Goal: Transaction & Acquisition: Book appointment/travel/reservation

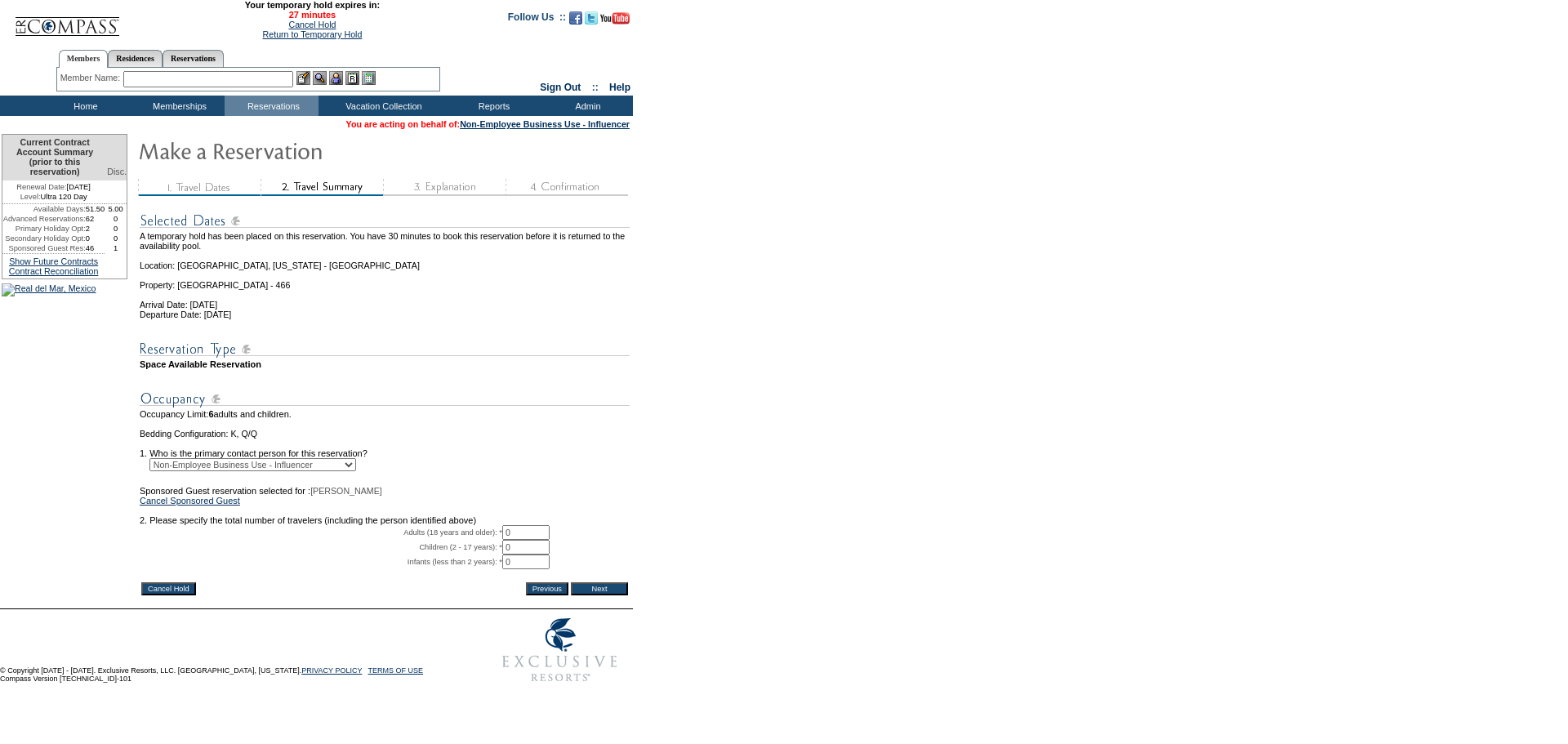
drag, startPoint x: 537, startPoint y: 559, endPoint x: 498, endPoint y: 530, distance: 48.6
click at [493, 537] on tbody "A temporary hold has been placed on this reservation. You have 30 minutes to bo…" at bounding box center [384, 390] width 490 height 378
type input "2"
click at [503, 505] on td "Sponsored Guest reservation selected for : TINA CRAIG Cancel Sponsored Guest" at bounding box center [384, 496] width 490 height 20
click at [619, 595] on input "Next" at bounding box center [599, 589] width 58 height 13
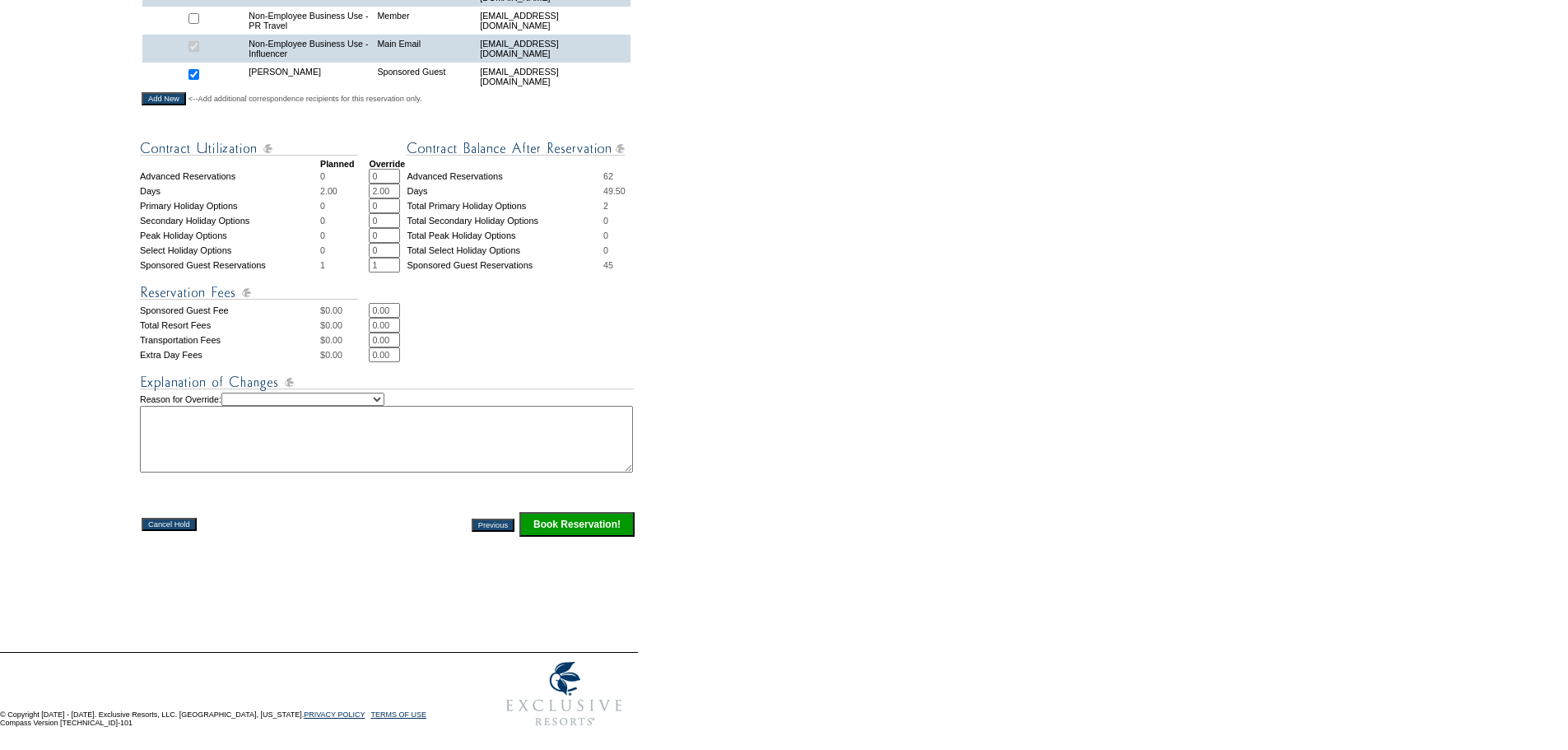
scroll to position [828, 0]
click at [248, 437] on textarea at bounding box center [387, 439] width 493 height 67
paste textarea "We will be hosting her in exchange for content rights and usage in a Paid Ad ca…"
click at [152, 407] on textarea "We will be hosting her in exchange for content rights and usage in a Paid Ad ca…" at bounding box center [387, 439] width 493 height 67
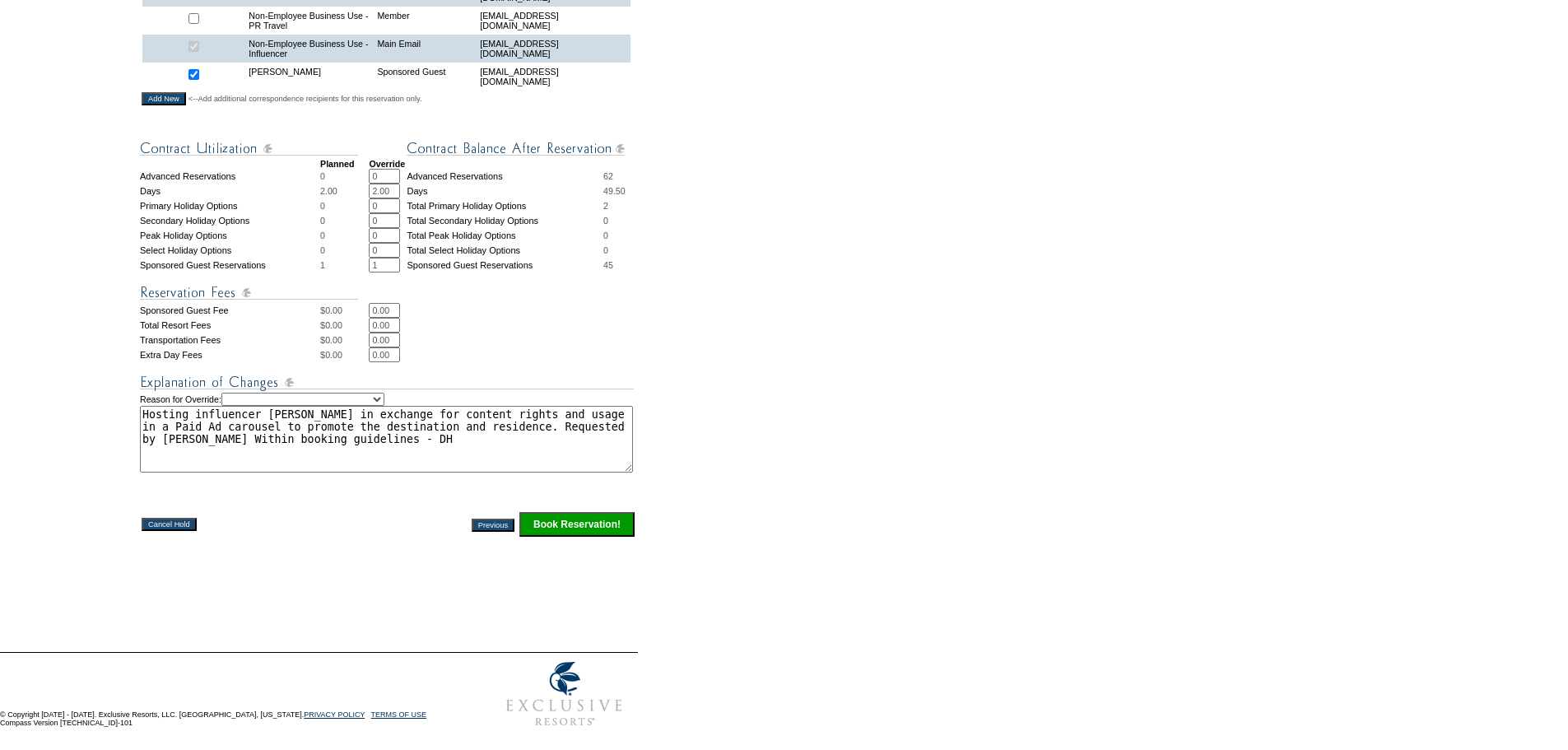
type textarea "Hosting influencer [PERSON_NAME] in exchange for content rights and usage in a …"
drag, startPoint x: 302, startPoint y: 387, endPoint x: 302, endPoint y: 397, distance: 10.0
click at [302, 393] on select "Creating Continuous Stay Days Rebooked After Cancellation Editing Occupant Expe…" at bounding box center [303, 400] width 163 height 13
select select "1036"
click at [244, 393] on select "Creating Continuous Stay Days Rebooked After Cancellation Editing Occupant Expe…" at bounding box center [303, 400] width 163 height 13
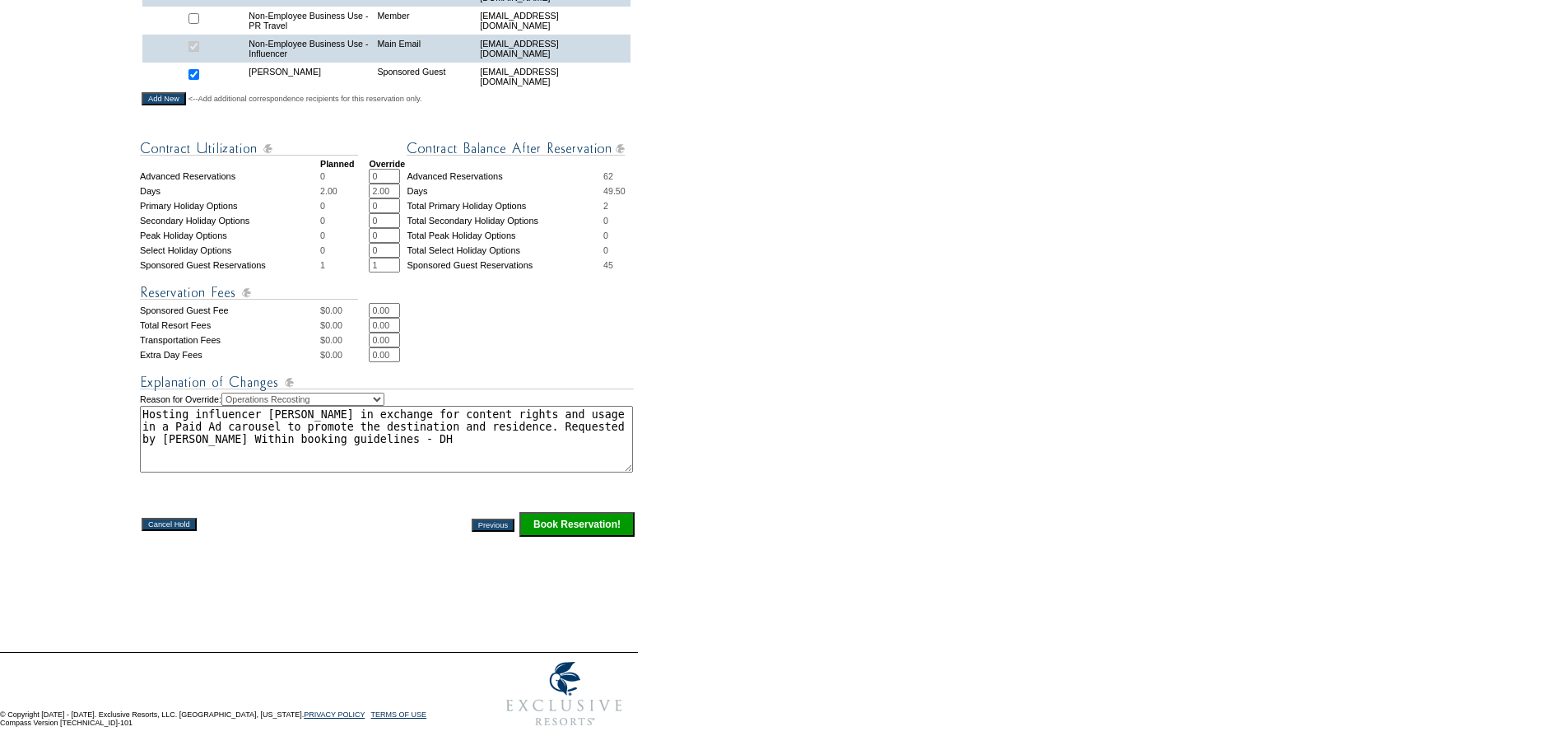
click at [355, 515] on td "Cancel Hold" at bounding box center [265, 524] width 247 height 25
click at [405, 440] on textarea "Hosting influencer [PERSON_NAME] in exchange for content rights and usage in a …" at bounding box center [387, 439] width 493 height 67
click at [391, 432] on textarea "Hosting influencer [PERSON_NAME] in exchange for content rights and usage in a …" at bounding box center [387, 439] width 493 height 67
click at [407, 430] on textarea "Hosting influencer [PERSON_NAME] in exchange for content rights and usage in a …" at bounding box center [387, 439] width 493 height 67
click at [429, 429] on textarea "Hosting influencer [PERSON_NAME] in exchange for content rights and usage in a …" at bounding box center [387, 439] width 493 height 67
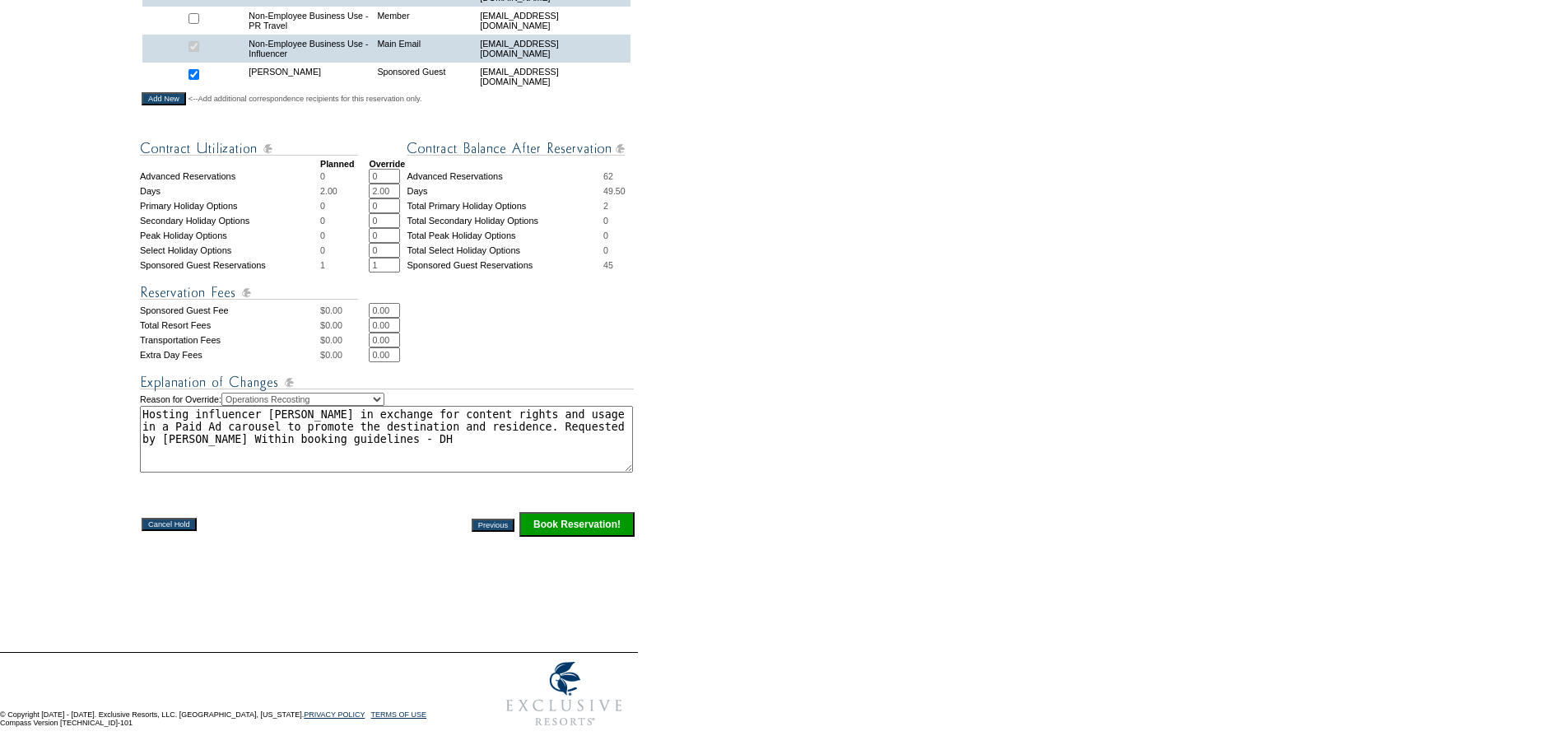
drag, startPoint x: 596, startPoint y: 516, endPoint x: 742, endPoint y: 397, distance: 188.4
click at [596, 516] on input "Book Reservation!" at bounding box center [577, 524] width 115 height 25
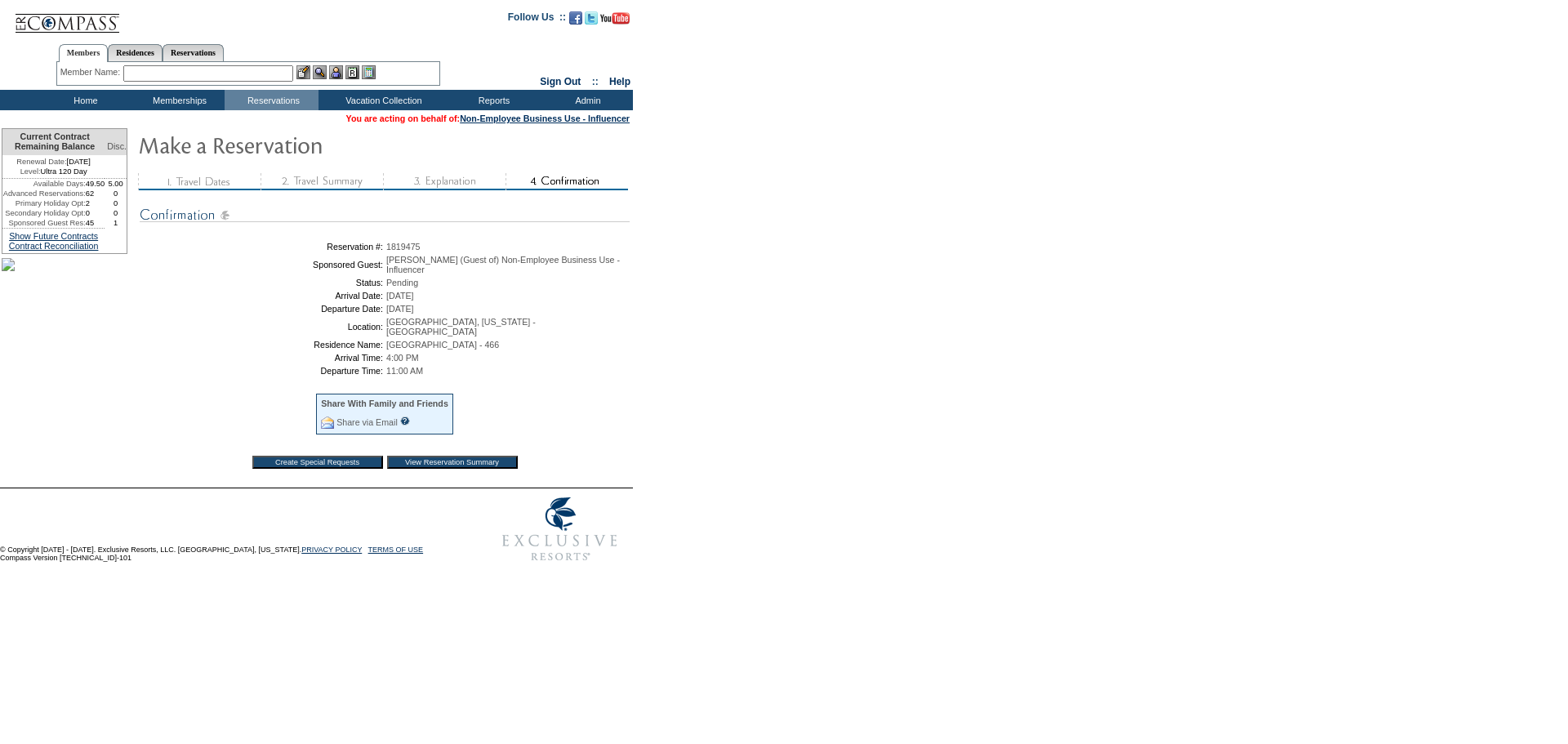
click at [472, 468] on input "View Reservation Summary" at bounding box center [452, 463] width 130 height 13
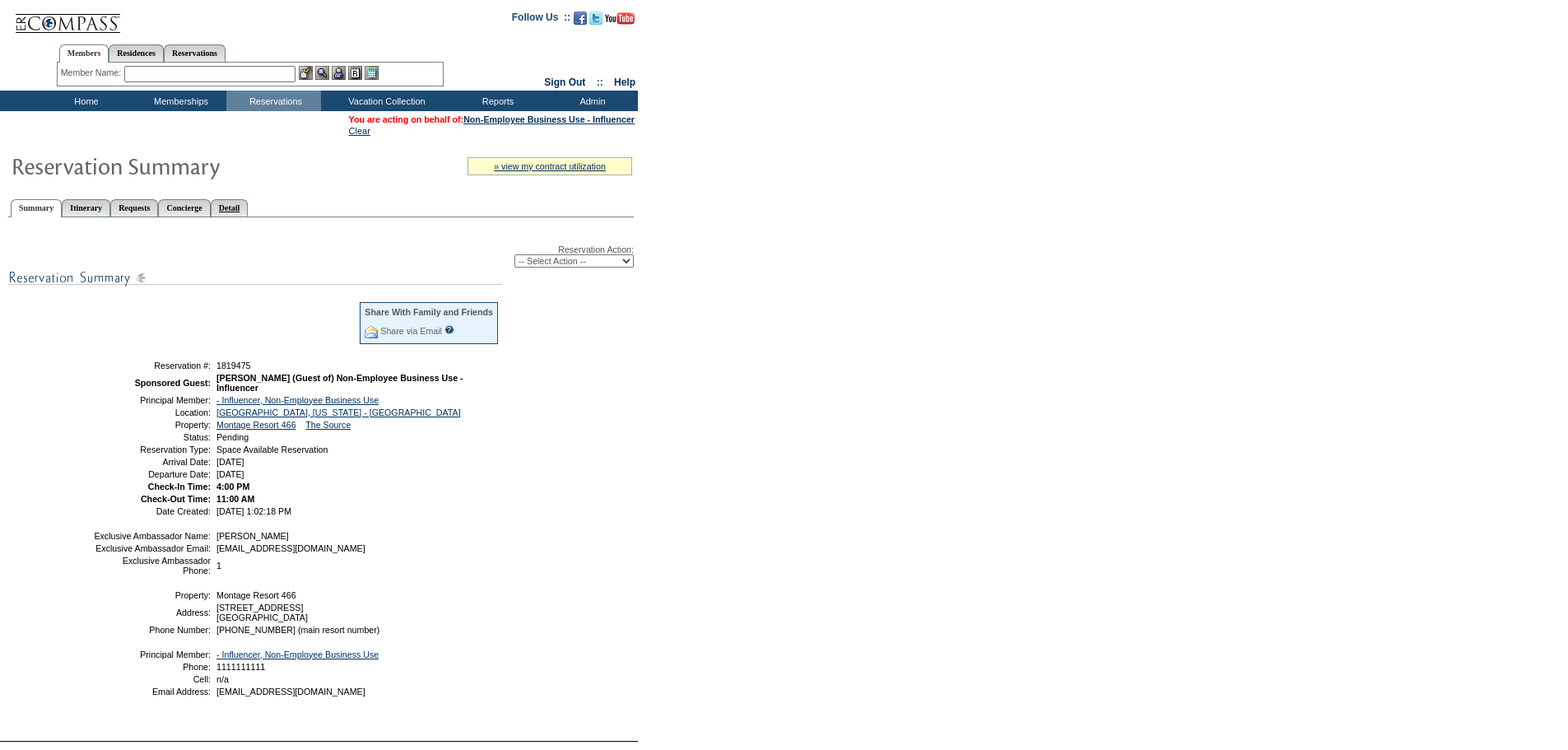
click at [248, 208] on link "Detail" at bounding box center [229, 207] width 38 height 17
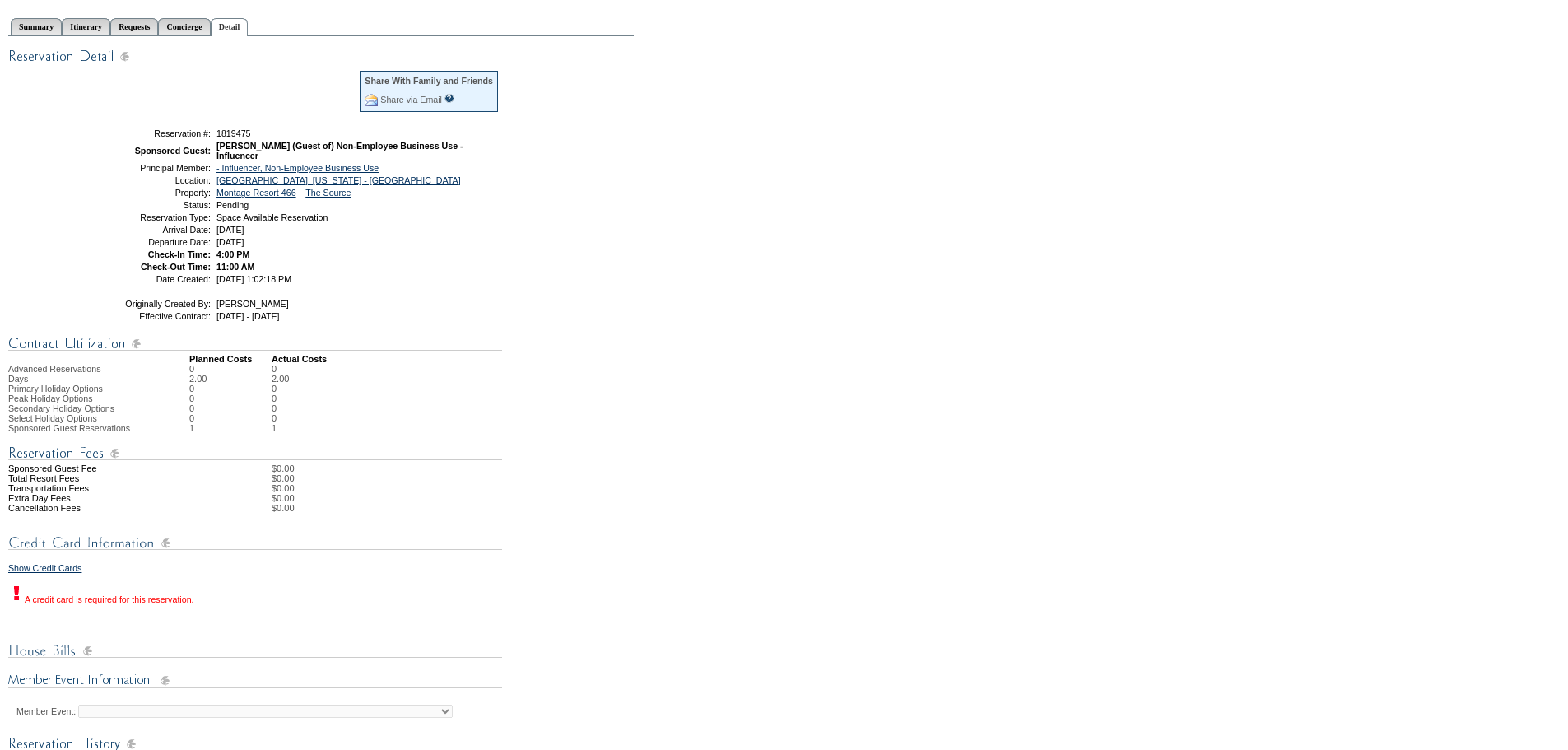
scroll to position [530, 0]
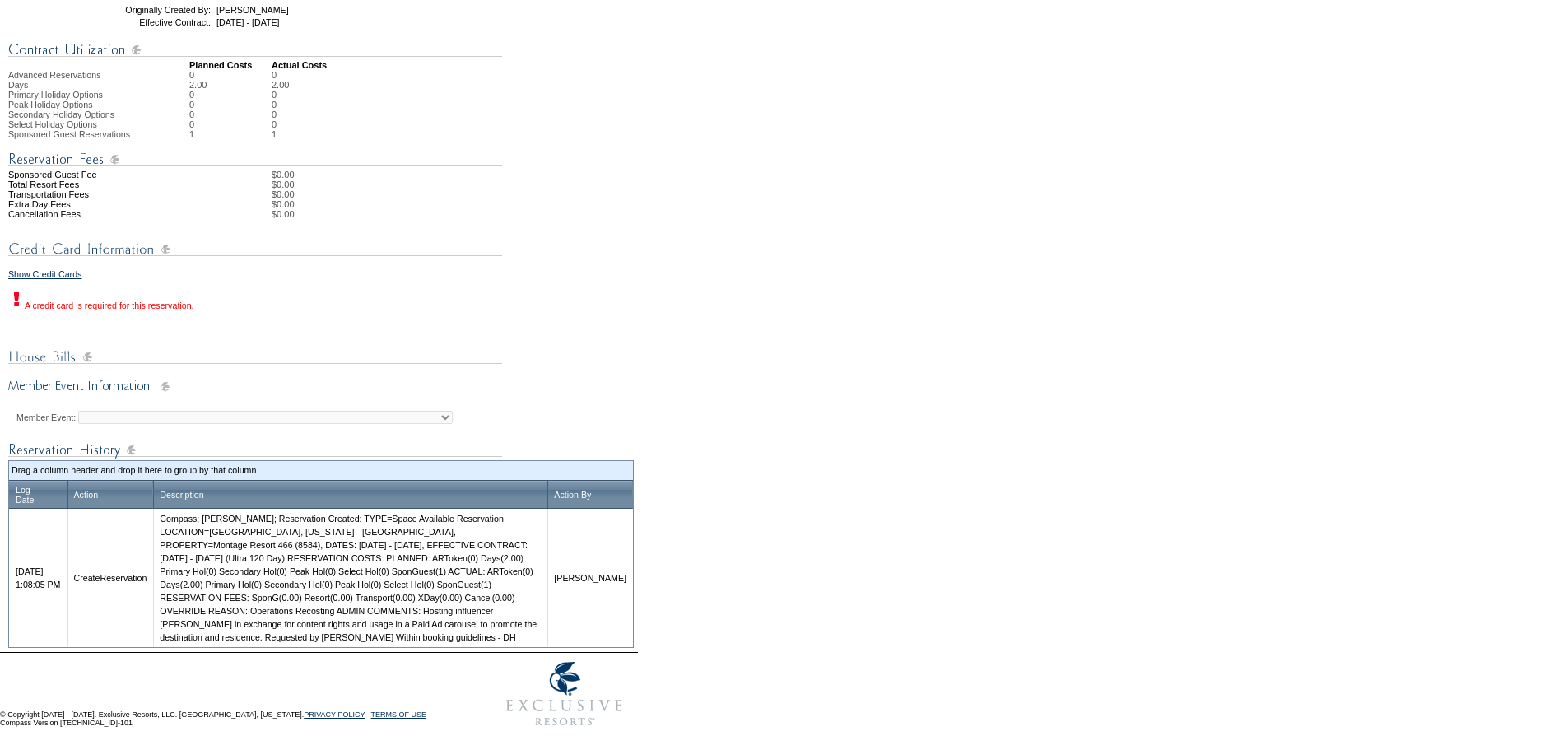
drag, startPoint x: 440, startPoint y: 640, endPoint x: 519, endPoint y: 599, distance: 89.0
click at [519, 599] on td "Compass; [PERSON_NAME]; Reservation Created: TYPE=Space Available Reservation L…" at bounding box center [350, 577] width 394 height 138
copy td "Hosting influencer [PERSON_NAME] in exchange for content rights and usage in a …"
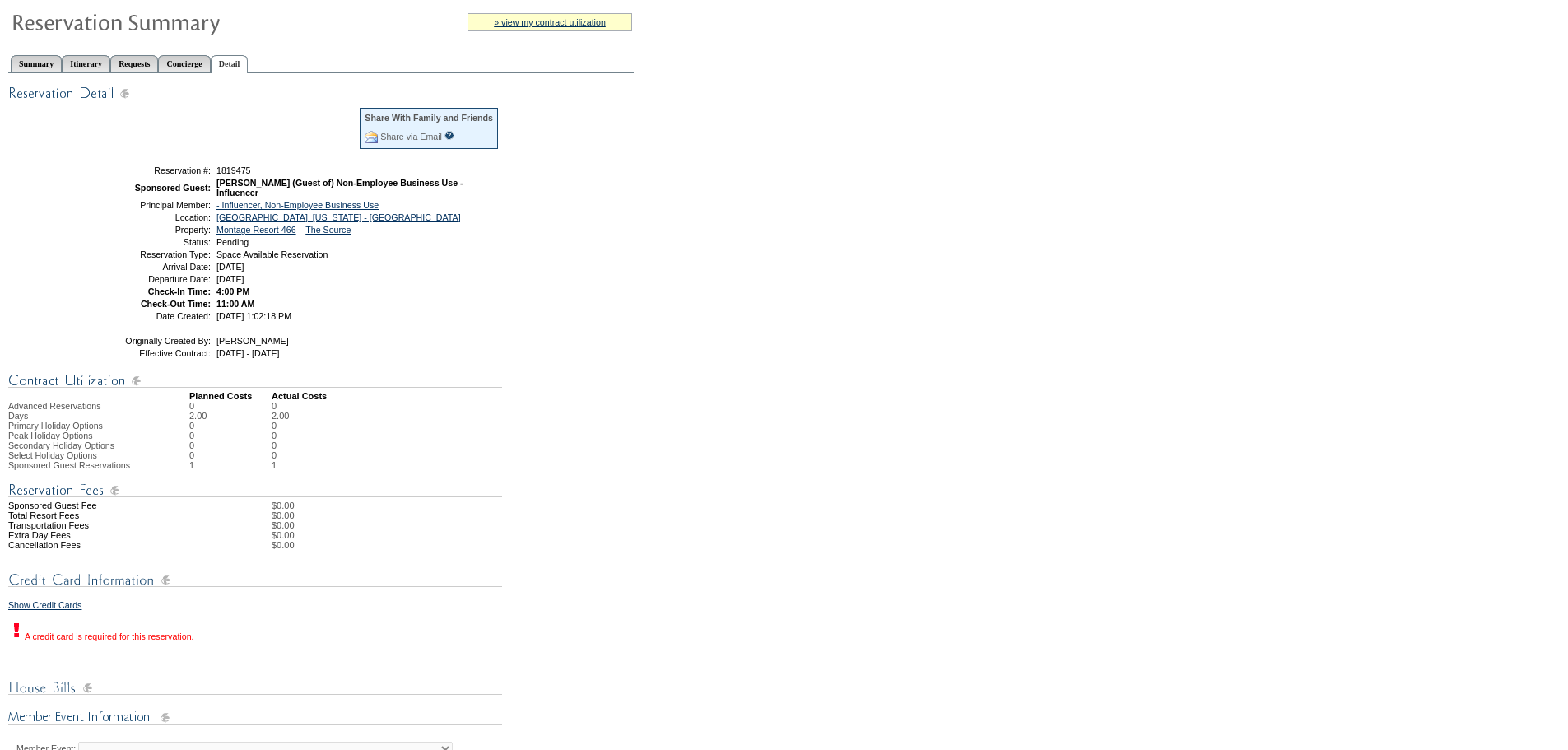
scroll to position [0, 0]
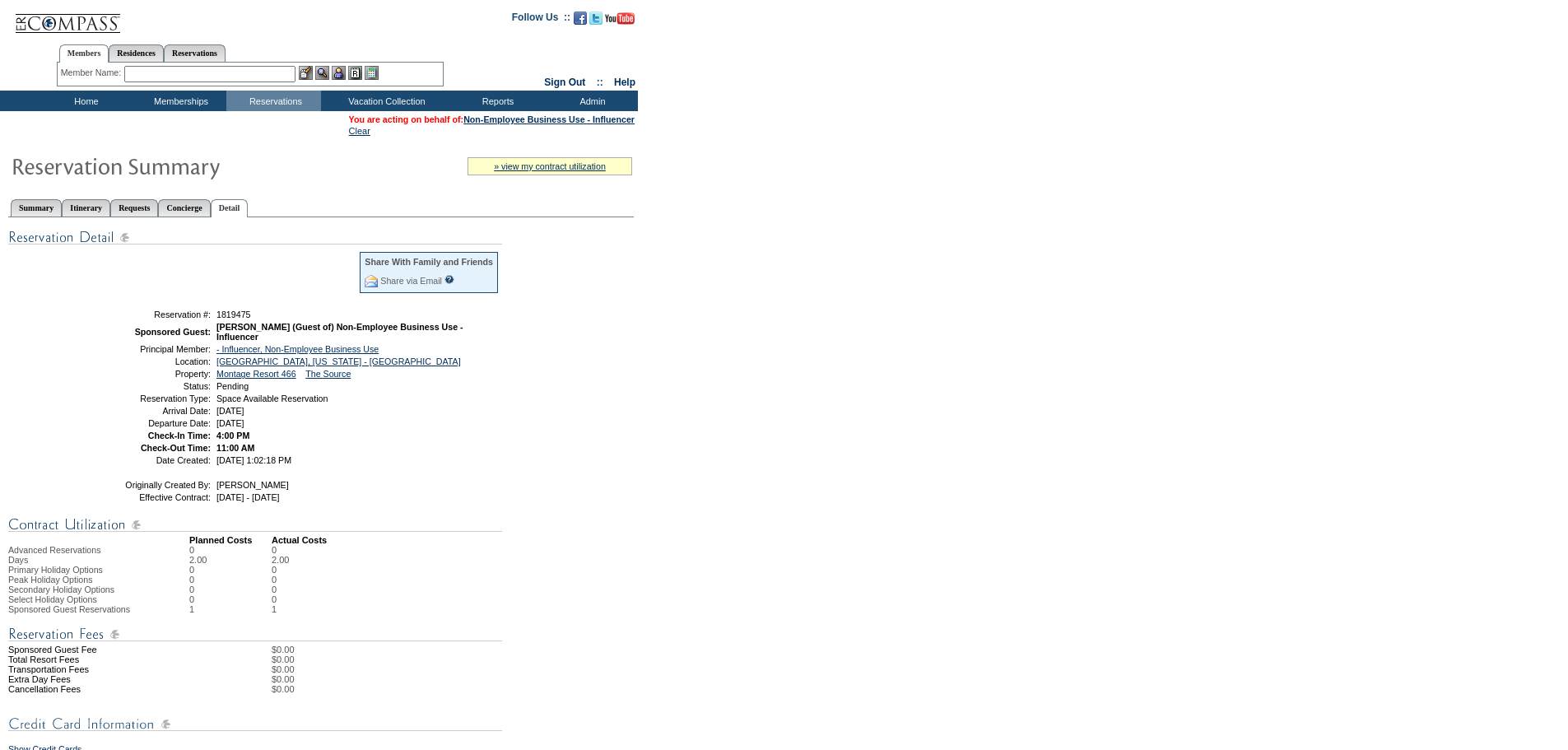
click at [163, 220] on div "Share With Family and Friends Share via Email Share Reservation Information Ple…" at bounding box center [321, 669] width 625 height 905
click at [158, 216] on link "Requests" at bounding box center [134, 207] width 48 height 17
